Goal: Navigation & Orientation: Find specific page/section

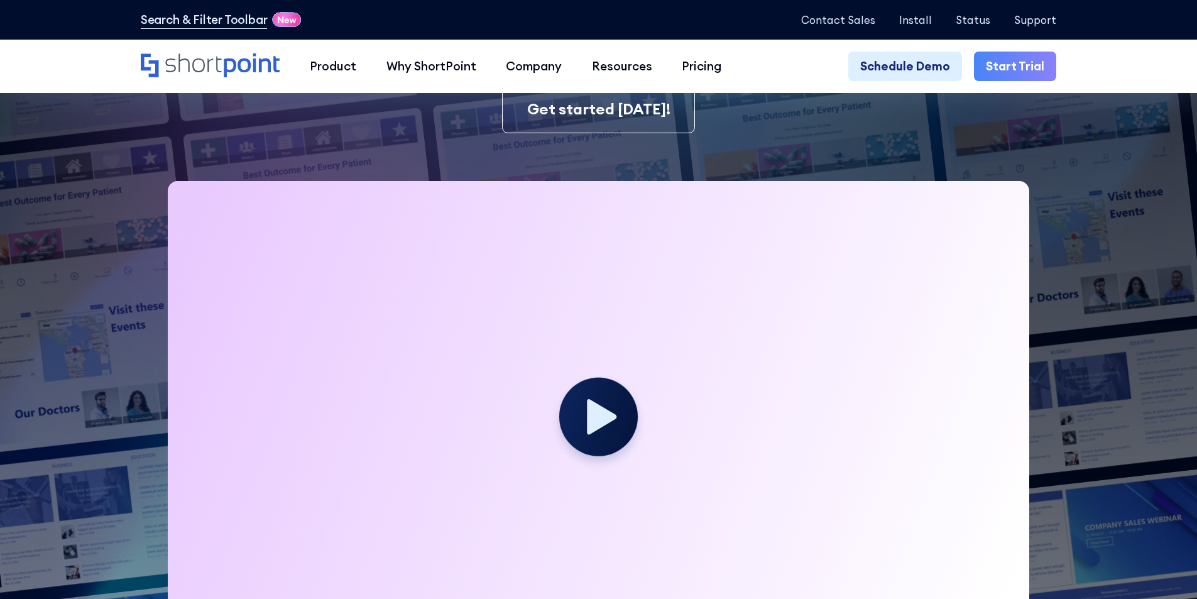
scroll to position [300, 0]
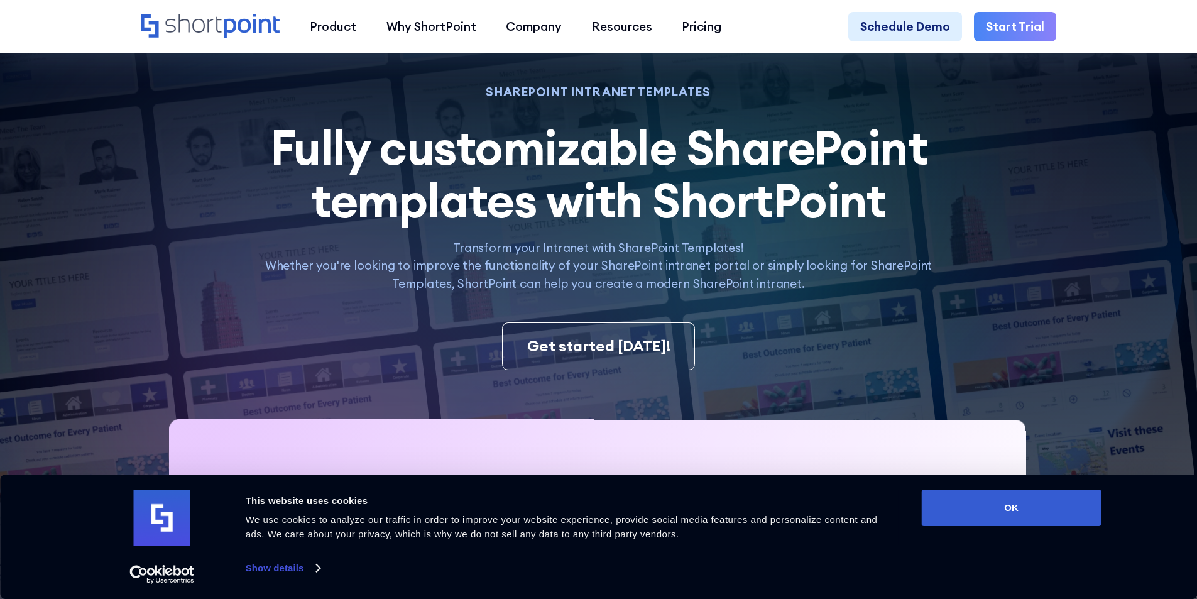
scroll to position [126, 0]
